Goal: Task Accomplishment & Management: Complete application form

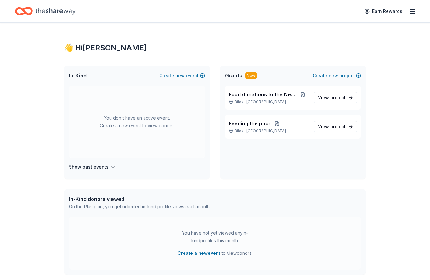
click at [249, 76] on div "New" at bounding box center [251, 75] width 13 height 7
click at [348, 99] on link "View project" at bounding box center [335, 97] width 43 height 11
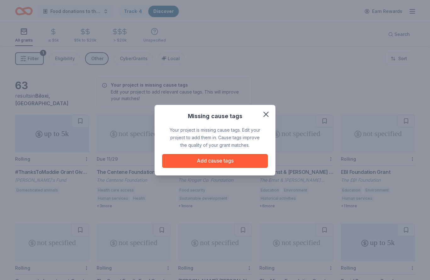
click at [266, 111] on icon "button" at bounding box center [266, 114] width 9 height 9
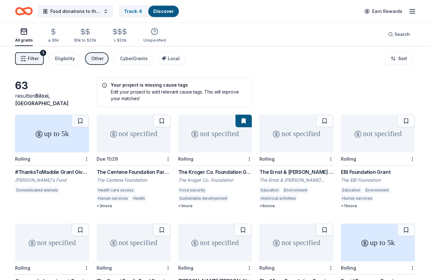
click at [396, 36] on span "Search" at bounding box center [401, 35] width 15 height 8
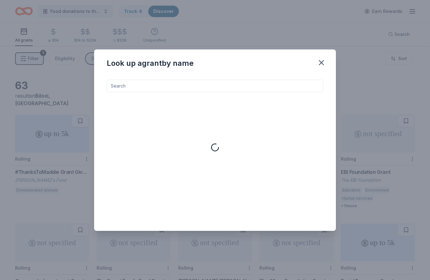
click at [198, 83] on input at bounding box center [215, 86] width 217 height 13
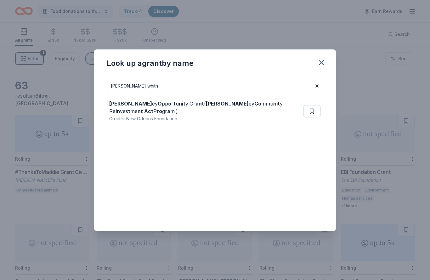
type input "[PERSON_NAME] whitn"
click at [217, 110] on div "[PERSON_NAME] Whitn ey O pp o r t u nit y Gr ant ( [PERSON_NAME] Whitn ey Co mm…" at bounding box center [204, 107] width 191 height 15
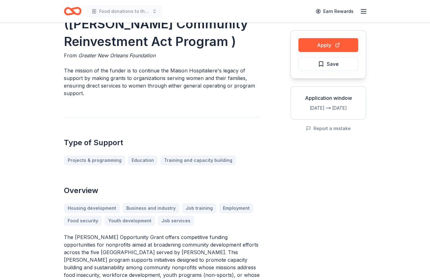
scroll to position [53, 0]
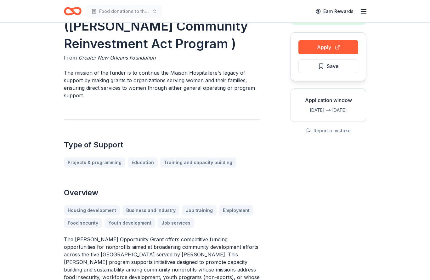
click at [340, 49] on button "Apply" at bounding box center [328, 47] width 60 height 14
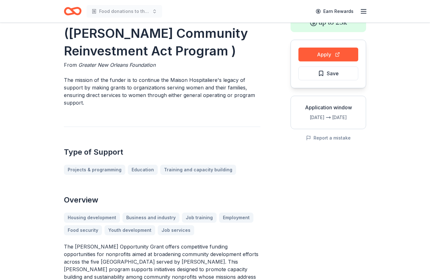
scroll to position [46, 0]
click at [319, 279] on div "Share up to 25k Apply Save Application window Oct 7 Oct 29 Report a mistake" at bounding box center [328, 236] width 76 height 495
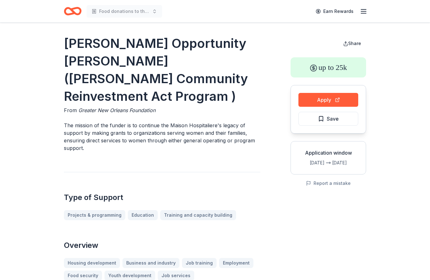
scroll to position [0, 0]
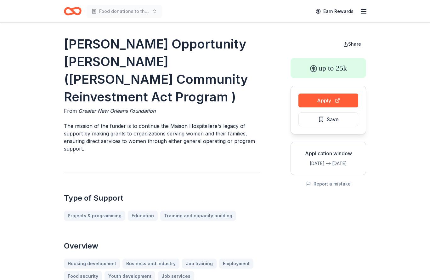
click at [342, 106] on button "Apply" at bounding box center [328, 100] width 60 height 14
